Goal: Find specific page/section: Find specific page/section

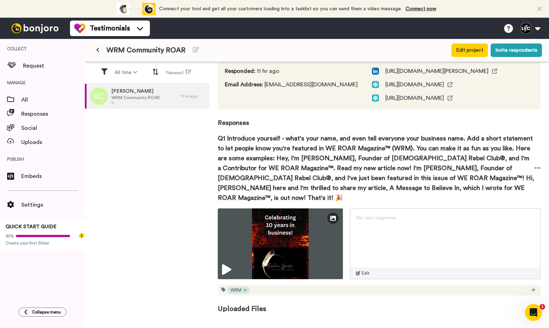
scroll to position [49, 0]
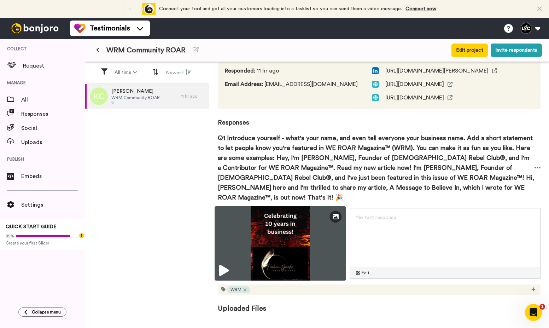
click at [221, 265] on icon at bounding box center [224, 270] width 10 height 11
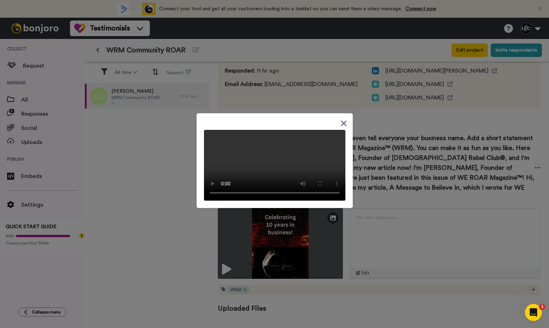
click at [343, 119] on icon at bounding box center [343, 123] width 7 height 9
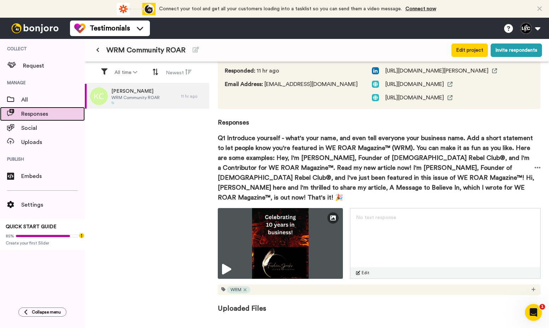
click at [31, 117] on span "Responses" at bounding box center [53, 114] width 64 height 8
